Goal: Task Accomplishment & Management: Use online tool/utility

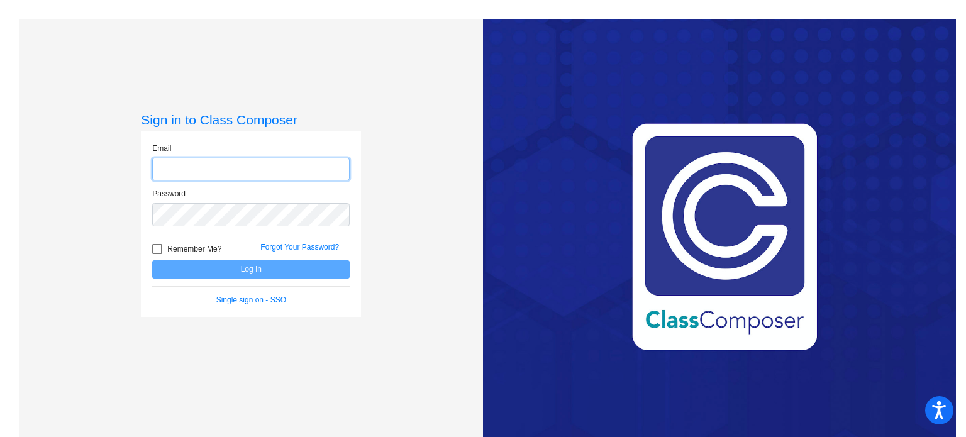
type input "[EMAIL_ADDRESS][DOMAIN_NAME]"
click at [152, 245] on div at bounding box center [157, 249] width 10 height 10
click at [157, 254] on input "Remember Me?" at bounding box center [157, 254] width 1 height 1
checkbox input "true"
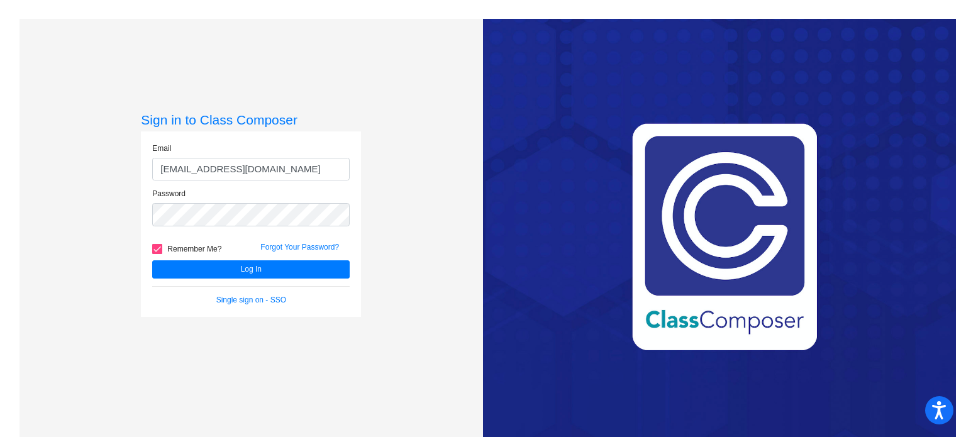
click at [188, 282] on form "Email [EMAIL_ADDRESS][DOMAIN_NAME] Password Remember Me? Forgot Your Password? …" at bounding box center [250, 224] width 197 height 163
click at [193, 267] on button "Log In" at bounding box center [250, 269] width 197 height 18
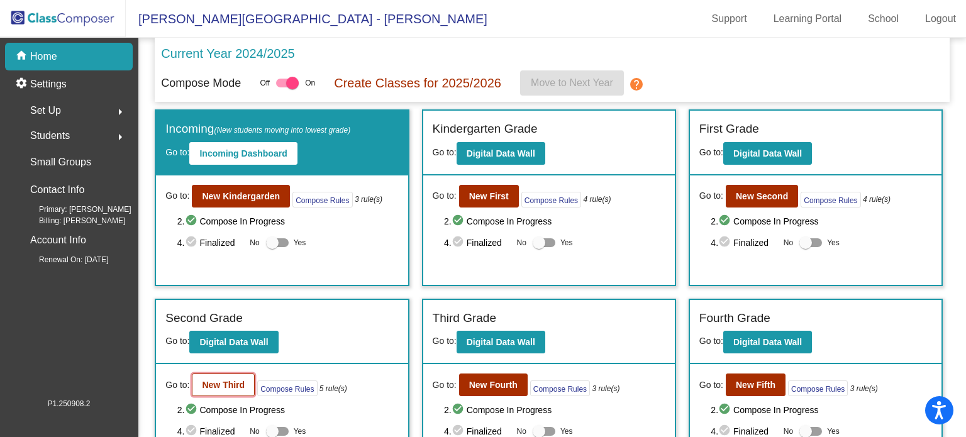
click at [226, 380] on b "New Third" at bounding box center [223, 385] width 43 height 10
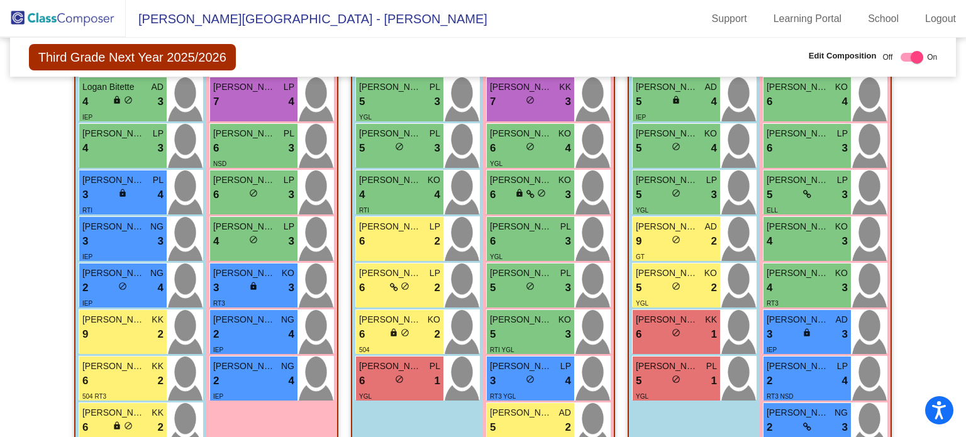
scroll to position [1099, 0]
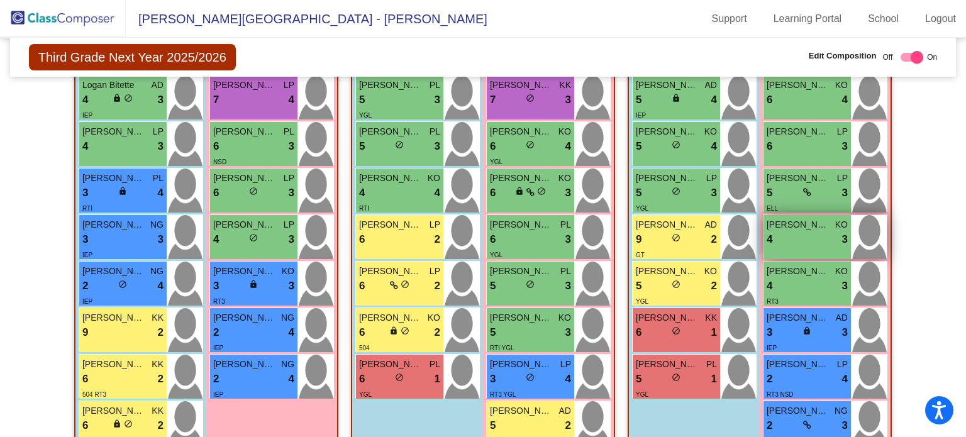
click at [794, 242] on div "4 lock do_not_disturb_alt 3" at bounding box center [806, 239] width 81 height 16
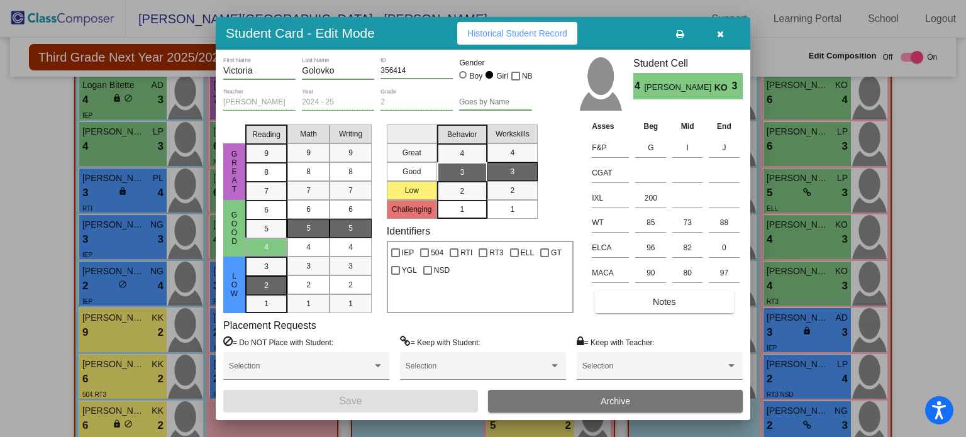
click at [273, 286] on div "2" at bounding box center [266, 285] width 25 height 19
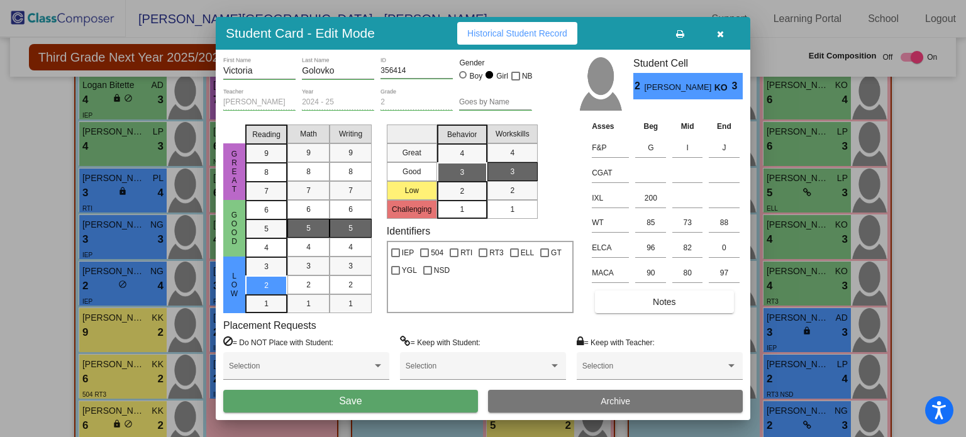
click at [719, 30] on icon "button" at bounding box center [720, 34] width 7 height 9
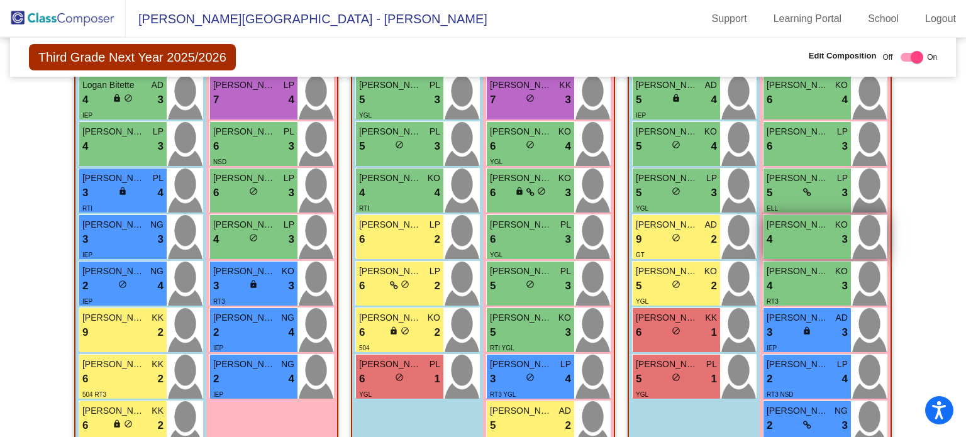
click at [797, 243] on div "4 lock do_not_disturb_alt 3" at bounding box center [806, 239] width 81 height 16
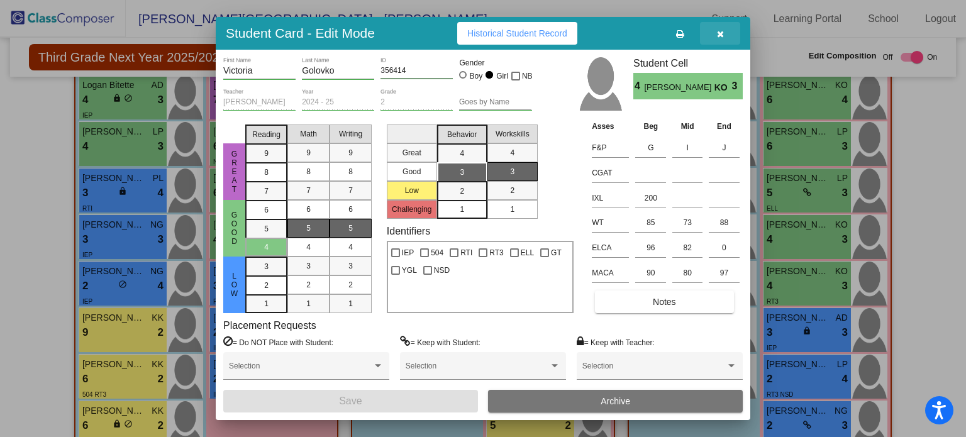
click at [724, 38] on button "button" at bounding box center [720, 33] width 40 height 23
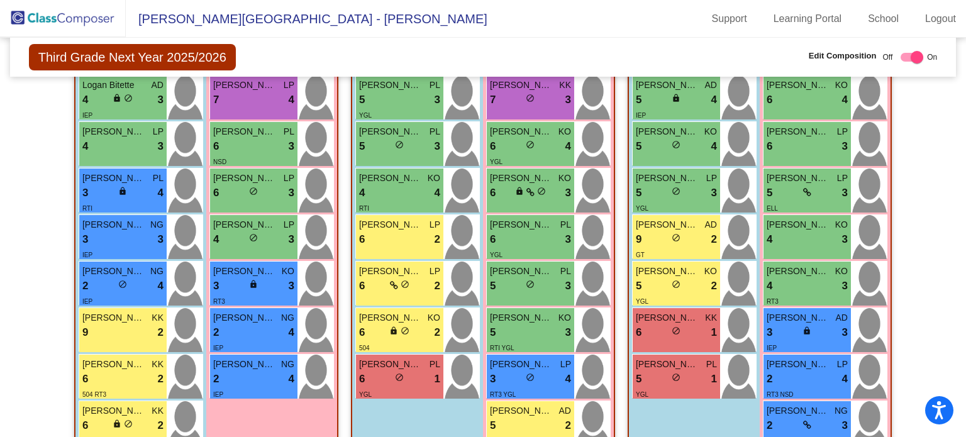
click at [60, 18] on img at bounding box center [63, 18] width 126 height 37
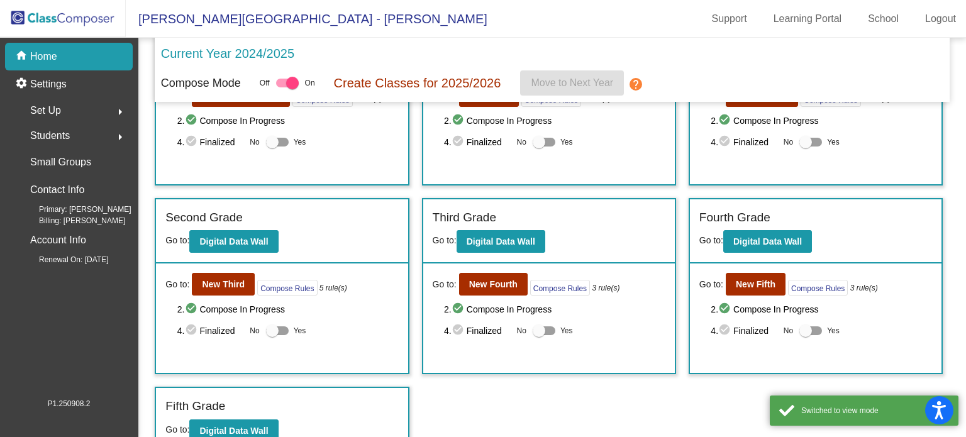
scroll to position [102, 0]
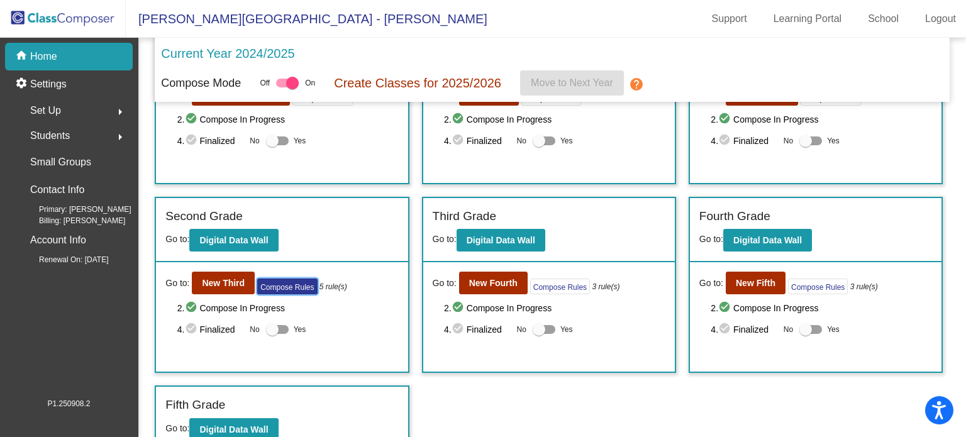
click at [273, 291] on button "Compose Rules" at bounding box center [287, 287] width 60 height 16
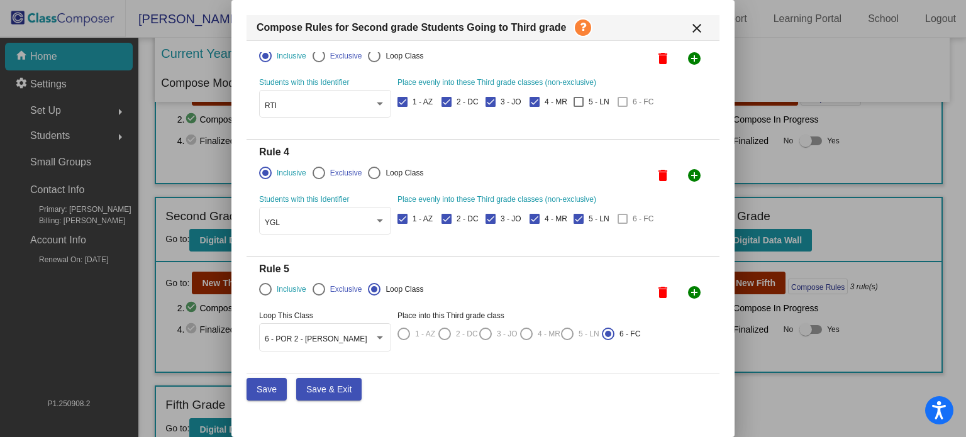
scroll to position [0, 0]
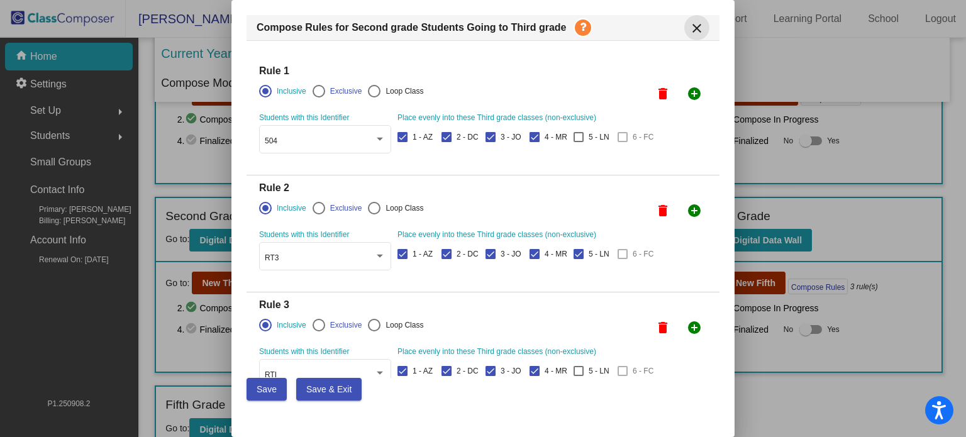
click at [698, 28] on mat-icon "close" at bounding box center [696, 28] width 15 height 15
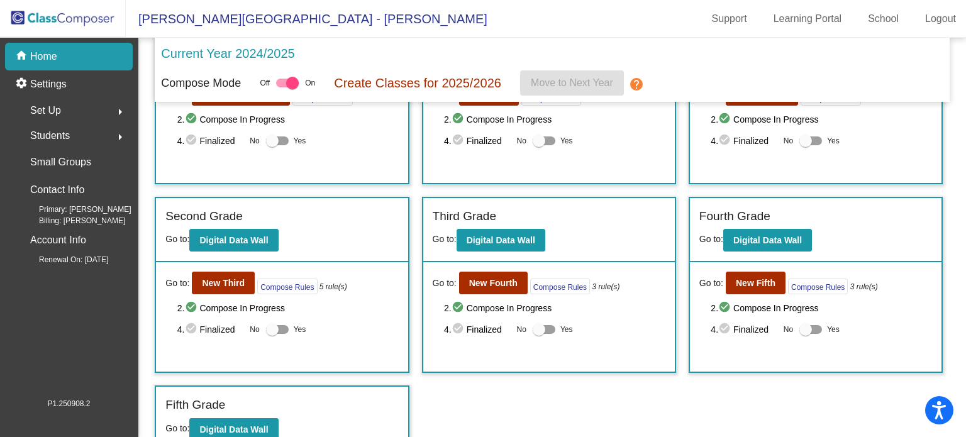
click at [227, 293] on div "Go to: New Third Compose Rules 5 rule(s) 2. check_circle Compose In Progress 4.…" at bounding box center [281, 316] width 251 height 109
click at [224, 287] on button "New Third" at bounding box center [223, 283] width 63 height 23
